Goal: Download file/media

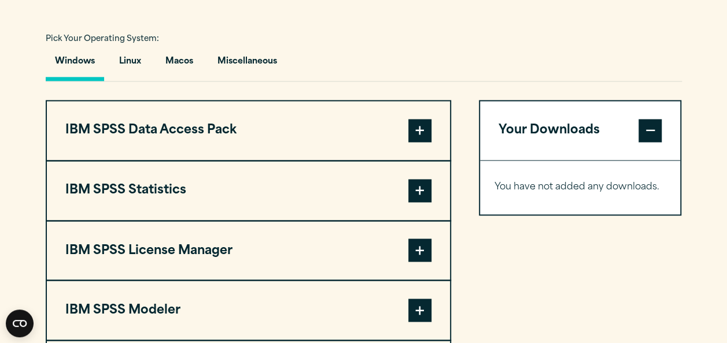
scroll to position [844, 0]
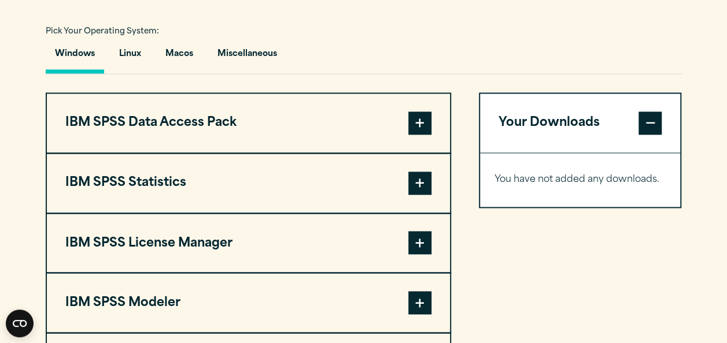
click at [427, 176] on span at bounding box center [419, 183] width 23 height 23
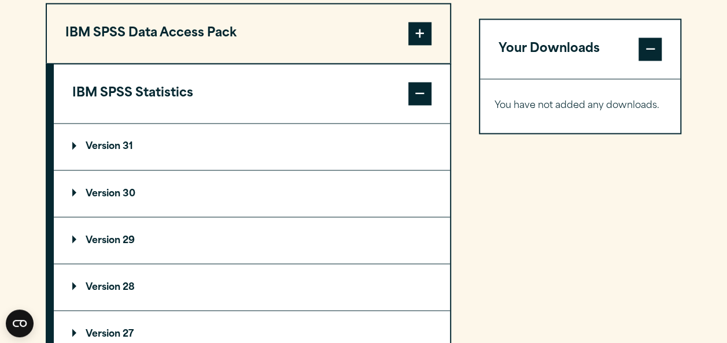
scroll to position [938, 0]
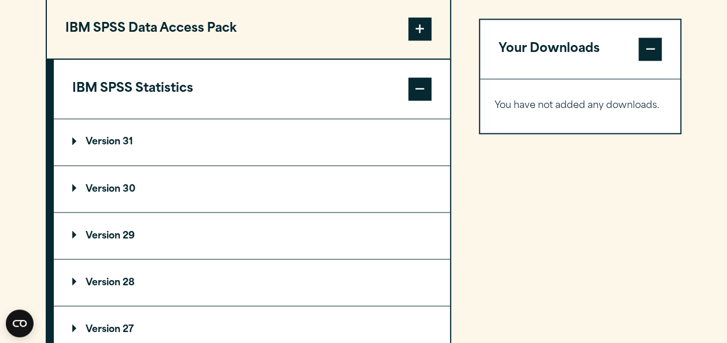
click at [74, 186] on p "Version 30" at bounding box center [103, 188] width 63 height 9
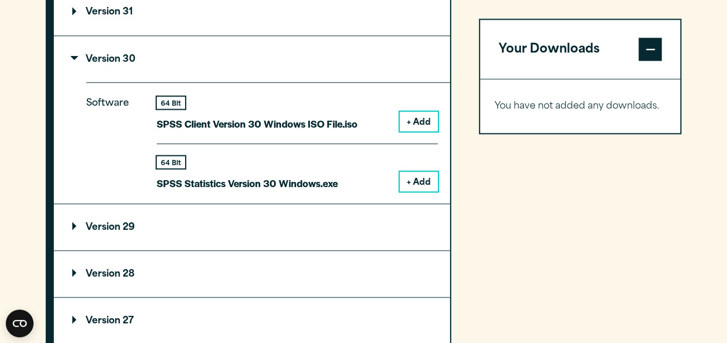
scroll to position [1070, 0]
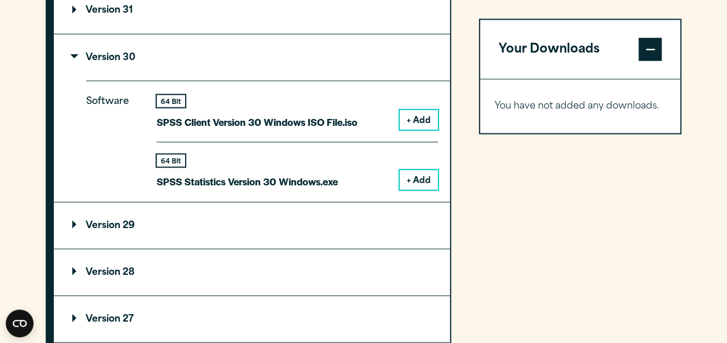
click at [409, 171] on button "+ Add" at bounding box center [419, 180] width 38 height 20
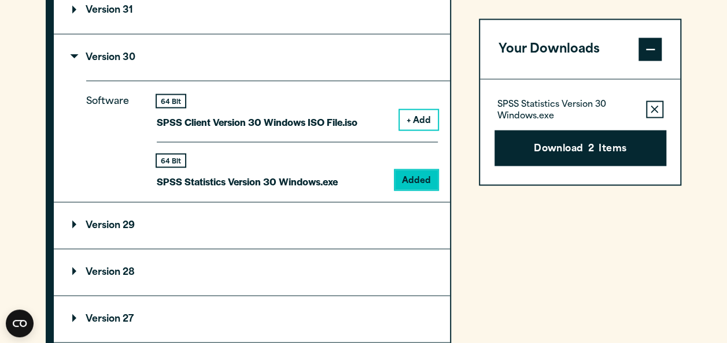
click at [643, 108] on div "SPSS Statistics Version 30 Windows.exe Remove this item from your software down…" at bounding box center [580, 109] width 172 height 23
click at [657, 105] on icon "button" at bounding box center [654, 109] width 8 height 8
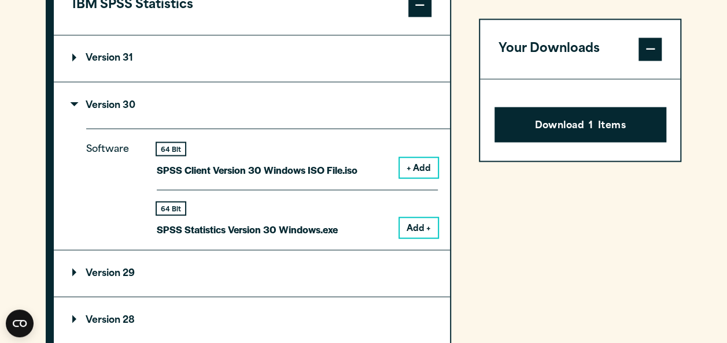
scroll to position [1022, 0]
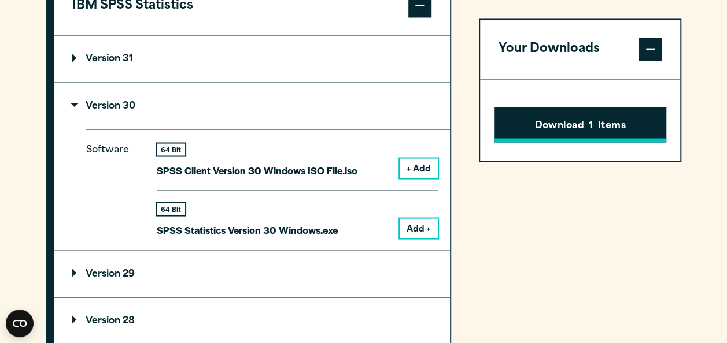
click at [616, 120] on button "Download 1 Items" at bounding box center [580, 125] width 172 height 36
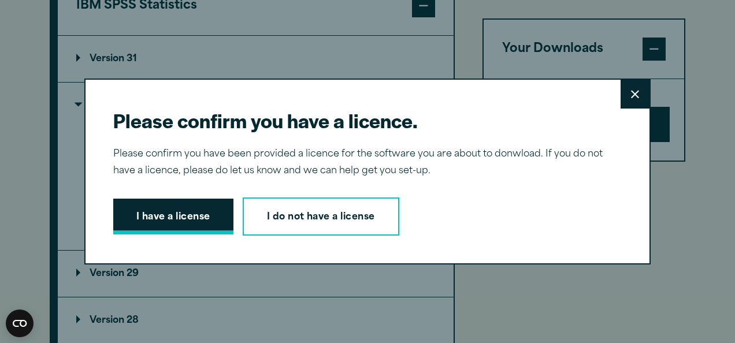
click at [199, 226] on button "I have a license" at bounding box center [173, 217] width 120 height 36
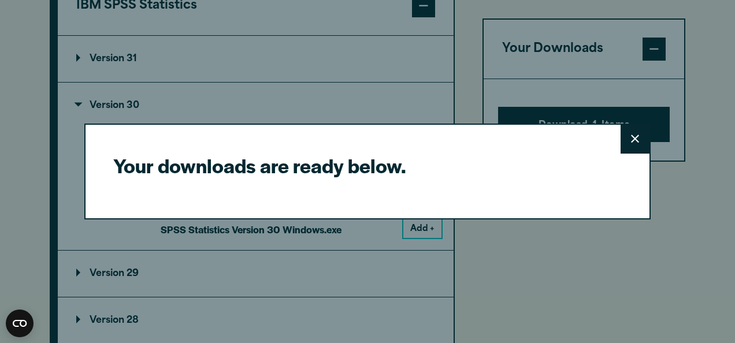
click at [621, 135] on button "Close" at bounding box center [635, 139] width 29 height 29
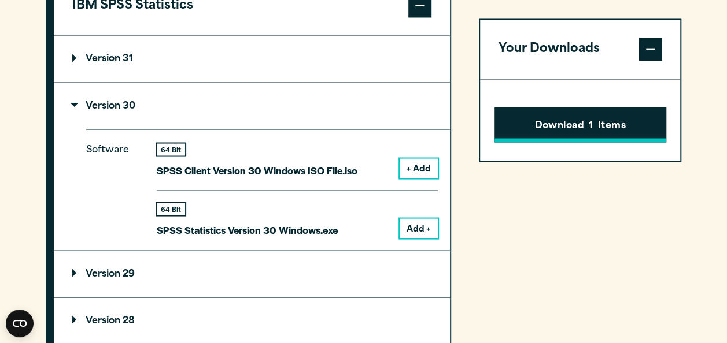
click at [589, 130] on span "1" at bounding box center [591, 126] width 4 height 15
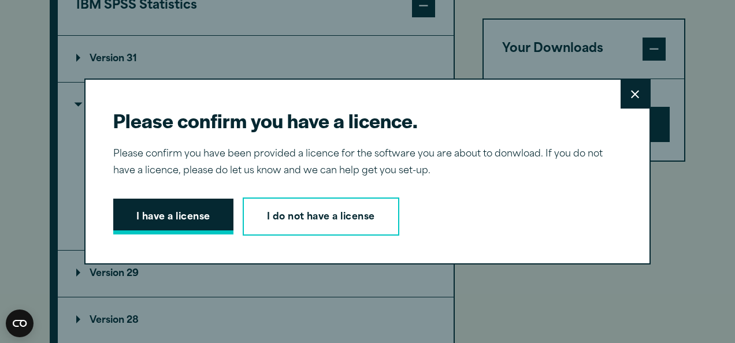
click at [202, 224] on button "I have a license" at bounding box center [173, 217] width 120 height 36
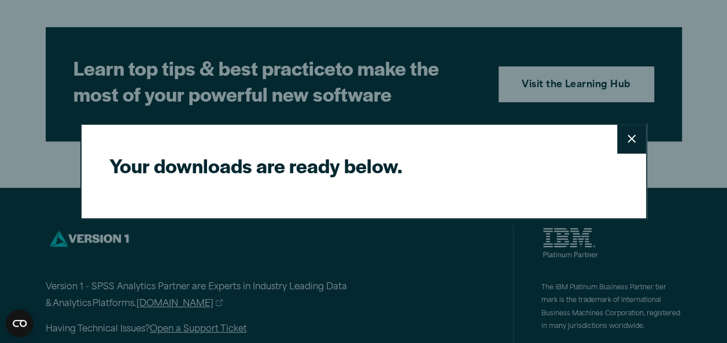
scroll to position [2319, 0]
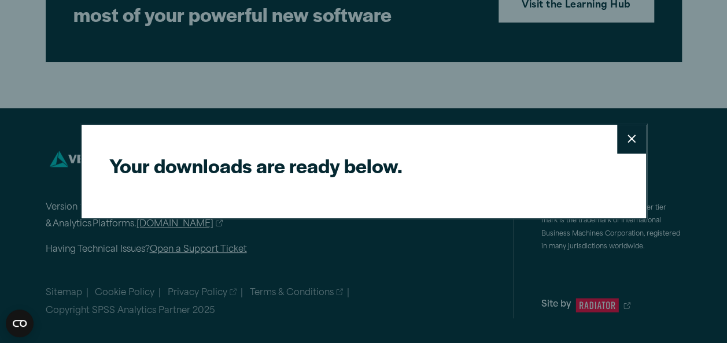
click at [619, 151] on button "Close" at bounding box center [631, 139] width 29 height 29
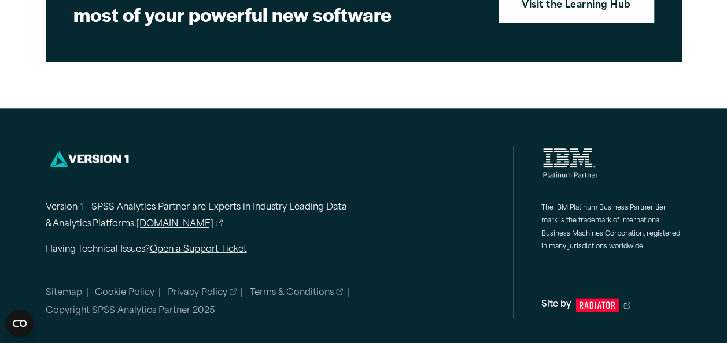
click at [431, 267] on div "Version 1 - SPSS Analytics Partner are Experts in Industry Leading Data & Analy…" at bounding box center [280, 232] width 468 height 173
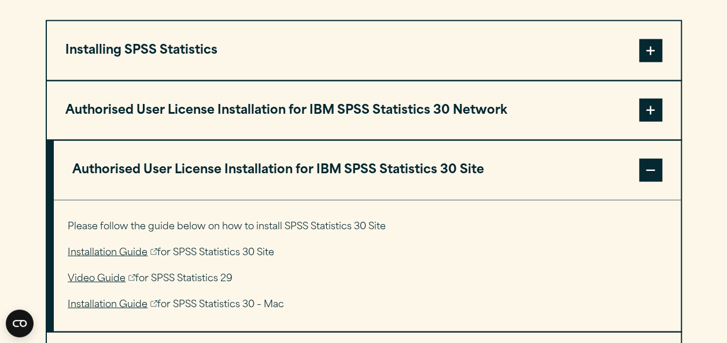
scroll to position [1211, 0]
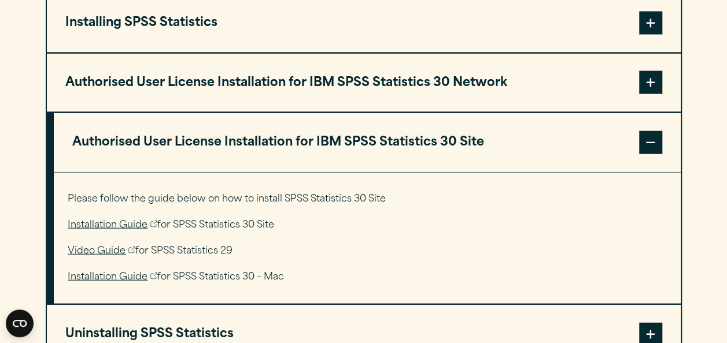
click at [649, 82] on span at bounding box center [650, 82] width 23 height 23
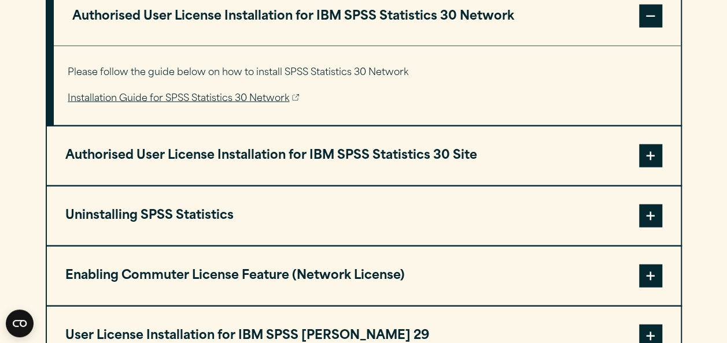
scroll to position [1277, 0]
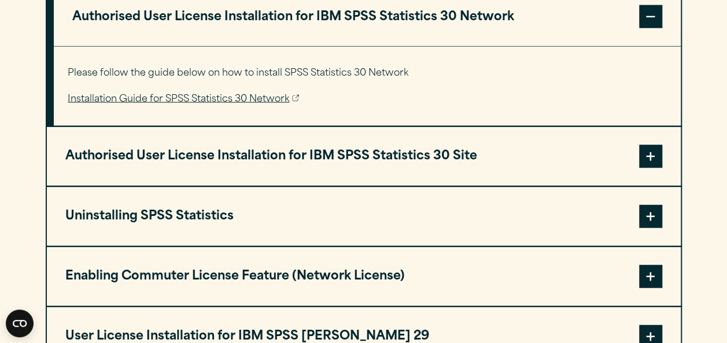
drag, startPoint x: 329, startPoint y: 82, endPoint x: 436, endPoint y: 172, distance: 139.9
click at [436, 172] on div "Installing SPSS Statistics Please follow the guide below on how to install SPSS…" at bounding box center [364, 248] width 636 height 643
drag, startPoint x: 436, startPoint y: 172, endPoint x: 348, endPoint y: 193, distance: 90.9
click at [348, 193] on button "Uninstalling SPSS Statistics" at bounding box center [364, 216] width 634 height 59
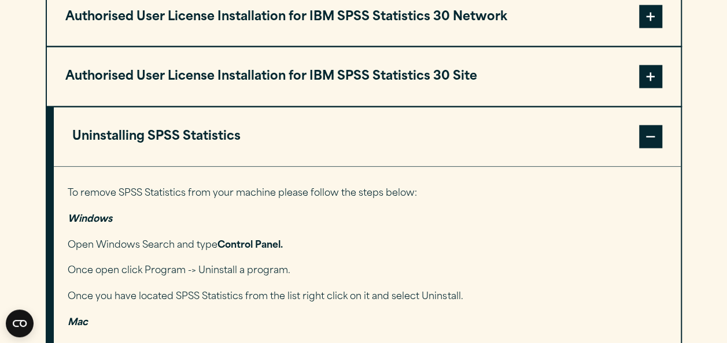
click at [643, 83] on span at bounding box center [650, 76] width 23 height 23
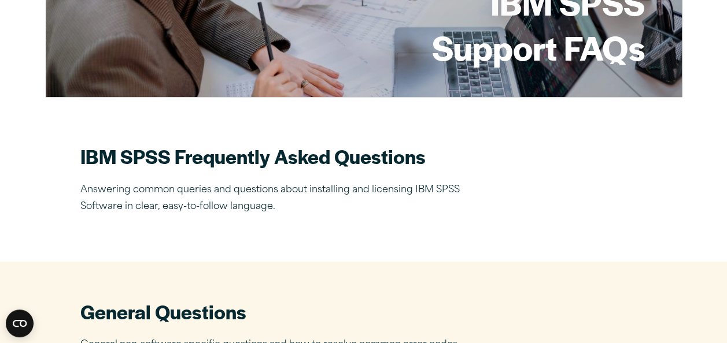
scroll to position [0, 0]
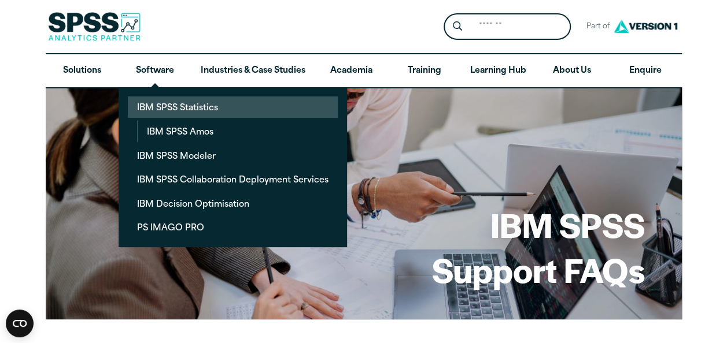
click at [190, 105] on link "IBM SPSS Statistics" at bounding box center [233, 107] width 210 height 21
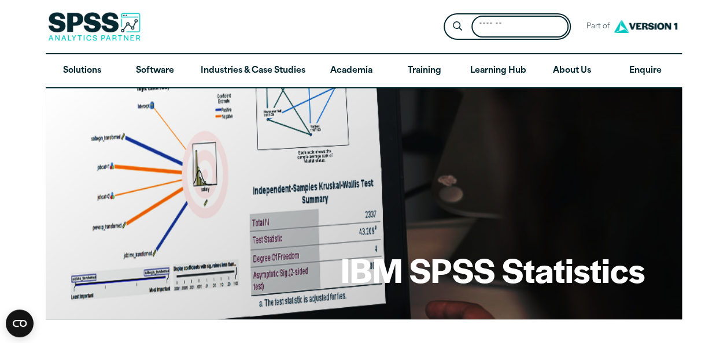
click at [493, 20] on input "Search for:" at bounding box center [519, 27] width 97 height 23
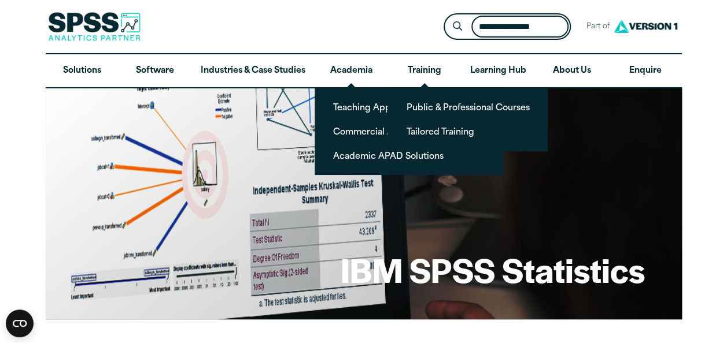
type input "**********"
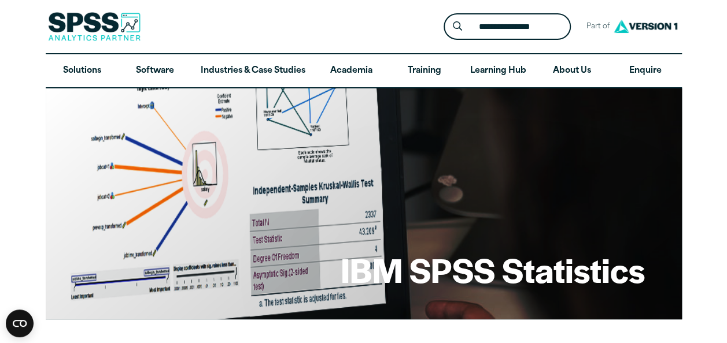
click at [338, 43] on div "**********" at bounding box center [364, 26] width 636 height 53
